Goal: Transaction & Acquisition: Purchase product/service

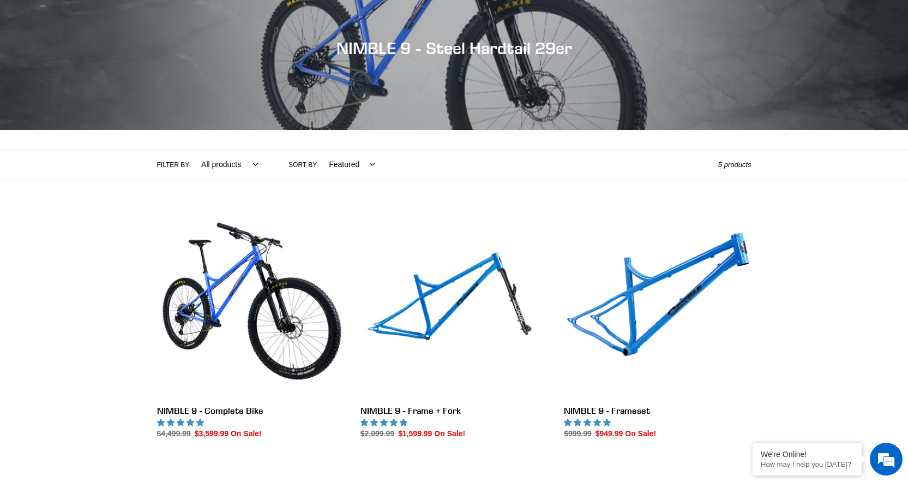
scroll to position [218, 0]
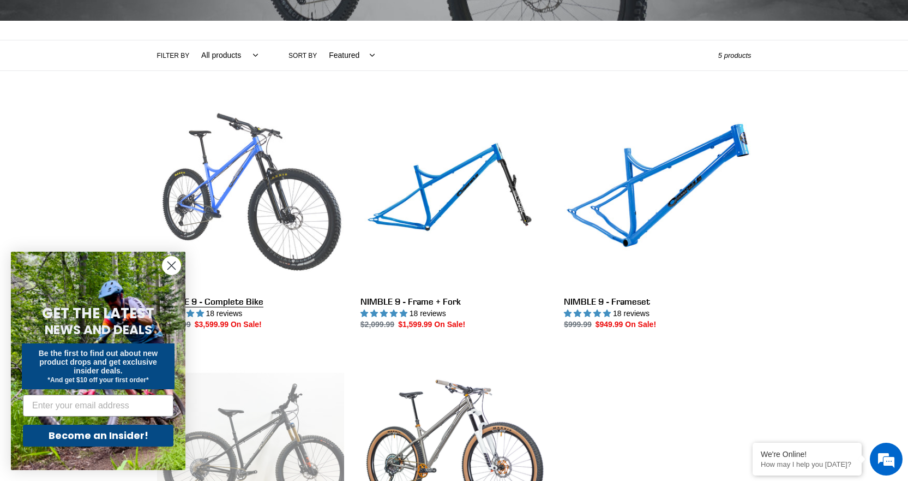
click at [238, 301] on link "NIMBLE 9 - Complete Bike" at bounding box center [250, 216] width 187 height 230
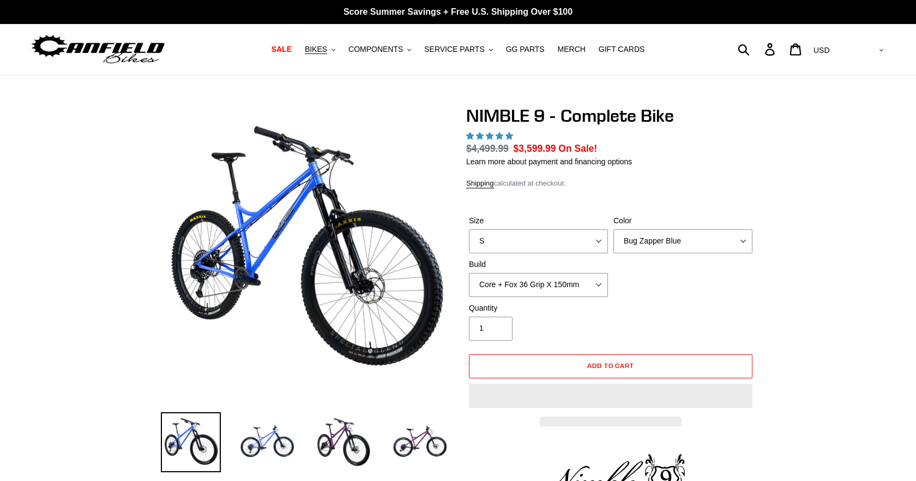
click at [173, 263] on img at bounding box center [305, 249] width 285 height 285
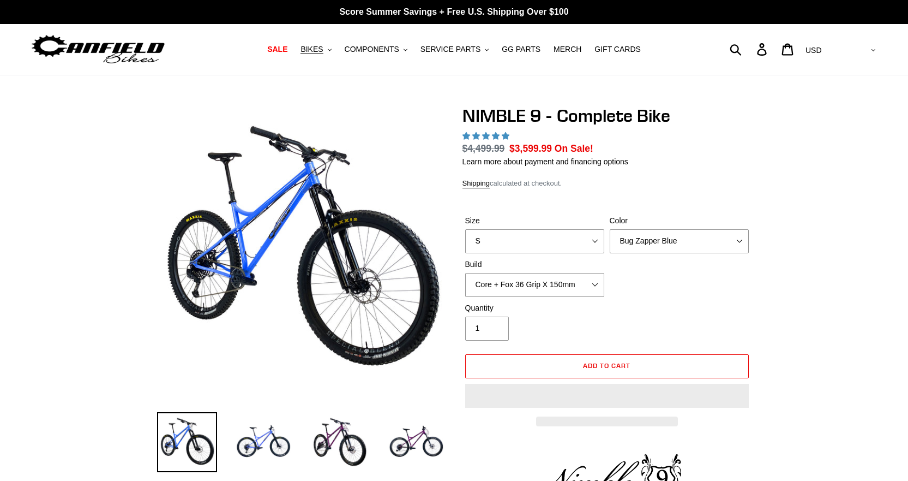
select select "highest-rating"
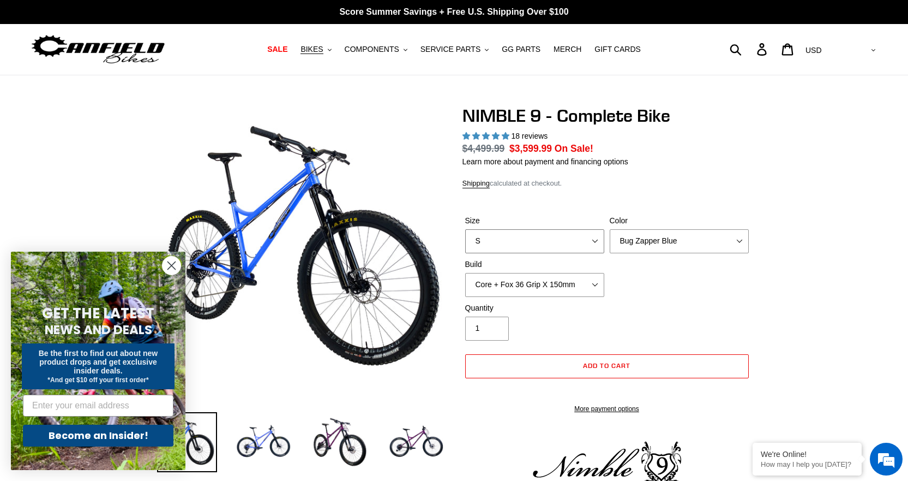
click at [484, 237] on select "S M L XL" at bounding box center [534, 241] width 139 height 24
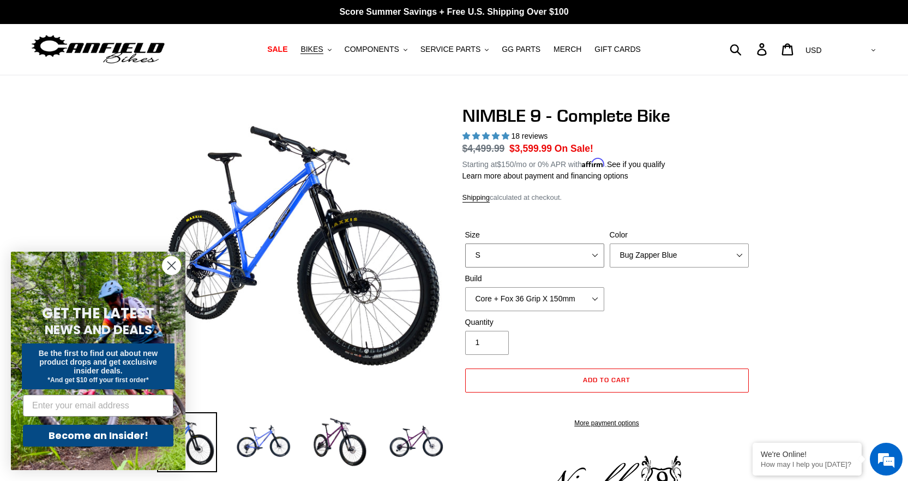
click at [465, 243] on select "S M L XL" at bounding box center [534, 255] width 139 height 24
click at [506, 298] on select "Core + Fox 36 Grip X 150mm Pro + Fox 36 Grip X 150mm Core + RockShox Lyrik Ulti…" at bounding box center [534, 299] width 139 height 24
click at [669, 262] on select "Bug Zapper Blue Purple Haze - Sold Out Galaxy Black" at bounding box center [679, 255] width 139 height 24
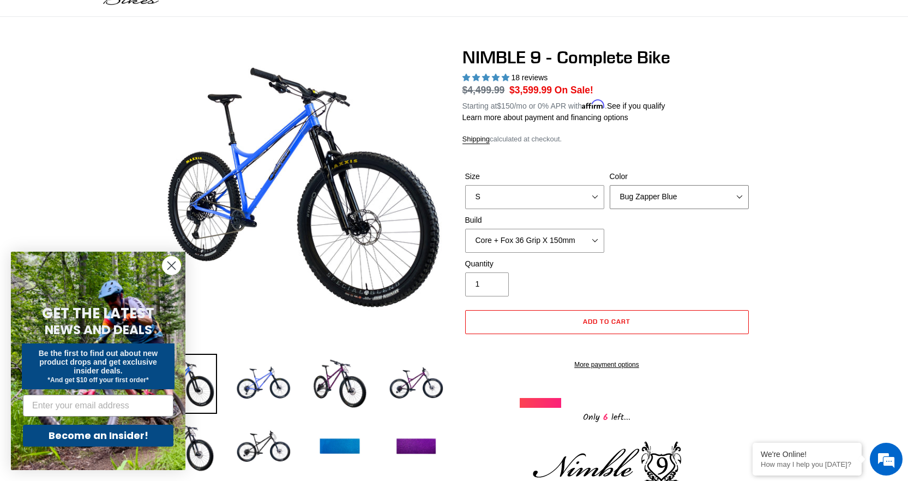
scroll to position [218, 0]
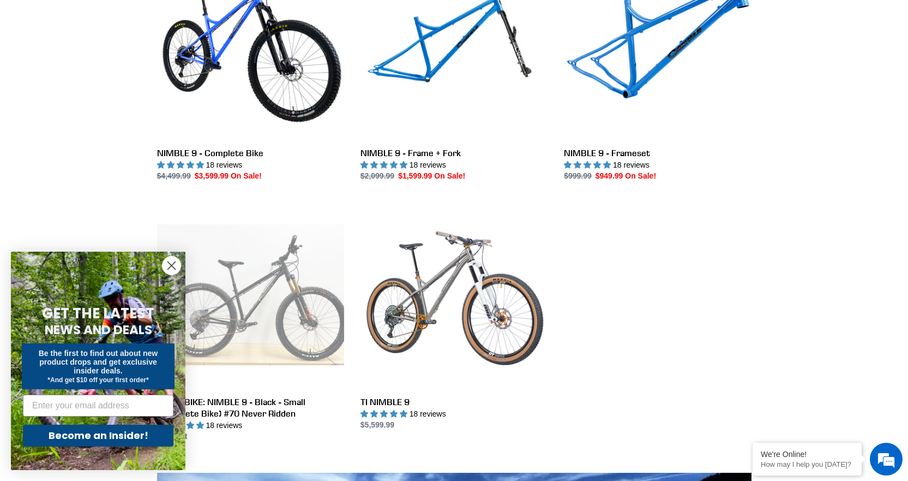
scroll to position [436, 0]
